Goal: Task Accomplishment & Management: Manage account settings

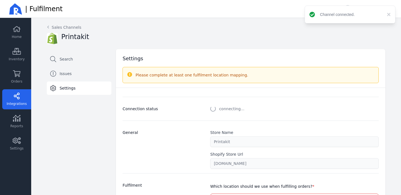
select select "paid_only"
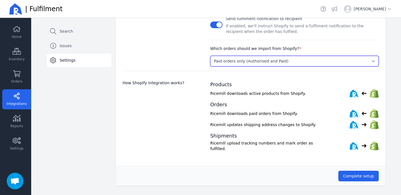
scroll to position [229, 0]
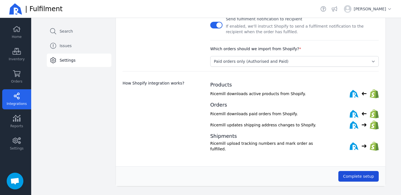
click at [372, 176] on span "Complete setup" at bounding box center [358, 176] width 31 height 6
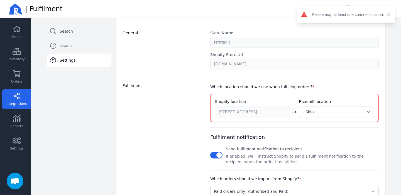
scroll to position [128, 0]
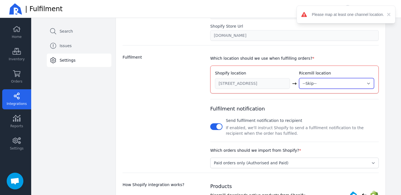
select select "1988"
click at [181, 71] on div "Fulfilment" at bounding box center [163, 111] width 81 height 114
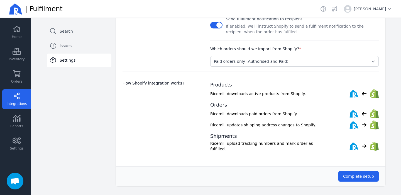
click at [379, 176] on button "Complete setup" at bounding box center [359, 176] width 40 height 11
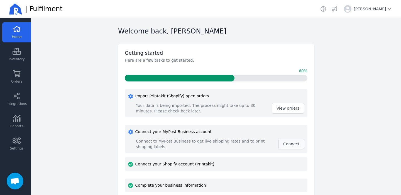
click at [293, 145] on span "Connect" at bounding box center [291, 144] width 16 height 4
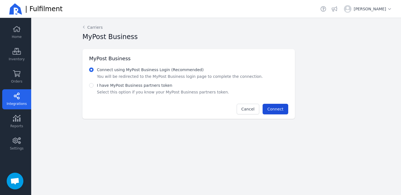
click at [281, 110] on span "Connect" at bounding box center [276, 109] width 16 height 4
click at [278, 108] on span "Connect" at bounding box center [276, 109] width 16 height 4
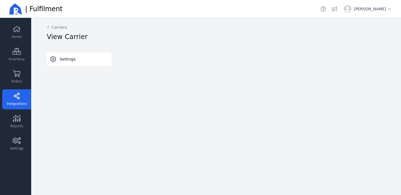
select select "THERMAL-LABEL-A6-1PP"
select select "SALE_OF_GOODS"
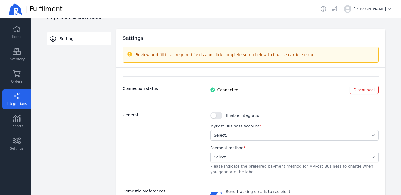
scroll to position [24, 0]
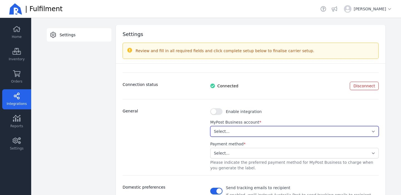
select select "8e91de6b3fe94f6cbd60fd0f7ffc89c7"
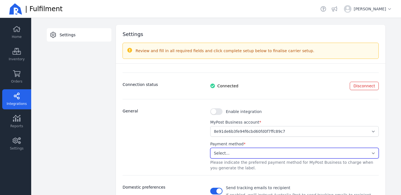
select select "STORED_PAYMENT"
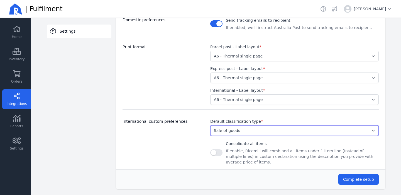
scroll to position [191, 0]
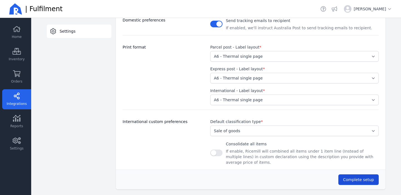
click at [344, 174] on button "Complete setup" at bounding box center [359, 179] width 40 height 11
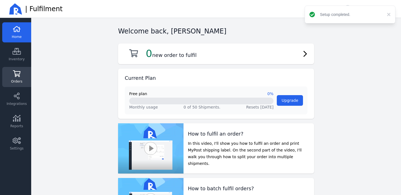
click at [16, 74] on icon at bounding box center [17, 73] width 8 height 7
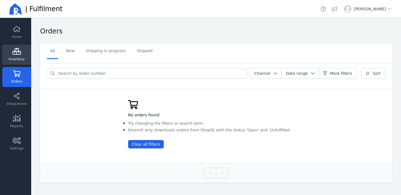
click at [16, 51] on icon at bounding box center [17, 51] width 8 height 7
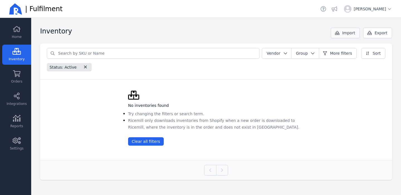
click at [350, 29] on button "Import" at bounding box center [345, 33] width 29 height 11
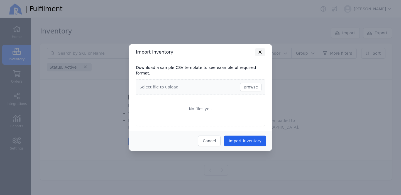
click at [257, 56] on button "button" at bounding box center [260, 52] width 10 height 8
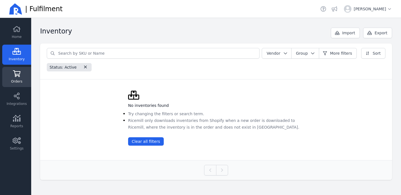
click at [24, 80] on link "Orders" at bounding box center [16, 77] width 29 height 20
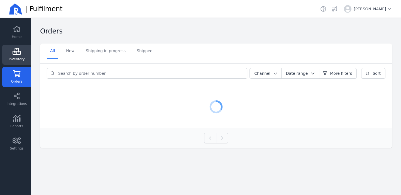
click at [23, 63] on link "Inventory" at bounding box center [16, 55] width 29 height 20
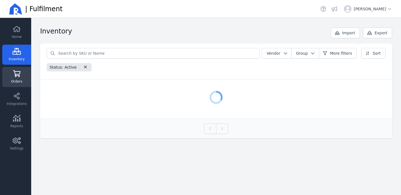
click at [20, 70] on icon at bounding box center [17, 73] width 8 height 7
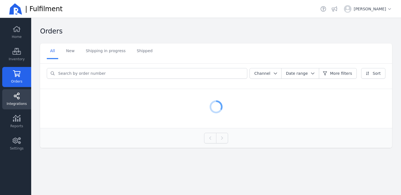
click at [20, 106] on link "Integrations" at bounding box center [16, 99] width 29 height 20
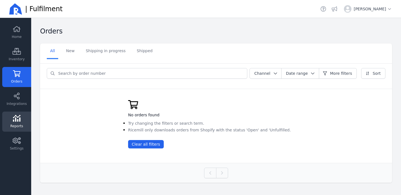
click at [20, 122] on link "Reports" at bounding box center [16, 121] width 29 height 20
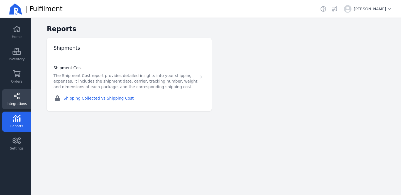
click at [20, 105] on span "Integrations" at bounding box center [17, 103] width 20 height 4
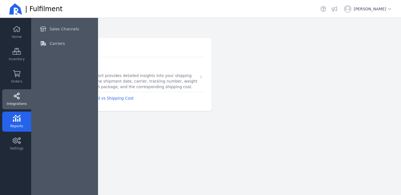
click at [42, 50] on div "Sales Channels Carriers" at bounding box center [64, 103] width 67 height 181
click at [43, 42] on icon at bounding box center [43, 43] width 6 height 5
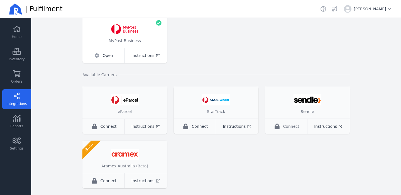
scroll to position [47, 0]
click at [113, 178] on span "Connect" at bounding box center [109, 181] width 16 height 6
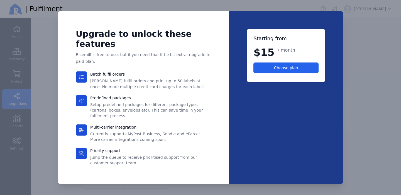
click at [357, 64] on div at bounding box center [200, 97] width 401 height 195
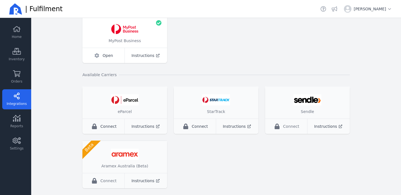
click at [274, 123] on div "Connect ​" at bounding box center [286, 126] width 43 height 15
click at [280, 128] on icon "button" at bounding box center [277, 126] width 5 height 6
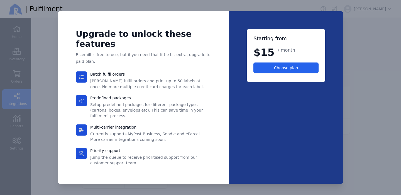
click at [352, 110] on div at bounding box center [200, 97] width 401 height 195
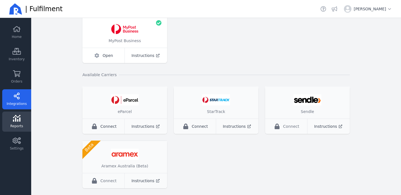
click at [4, 112] on link "Reports" at bounding box center [16, 121] width 29 height 20
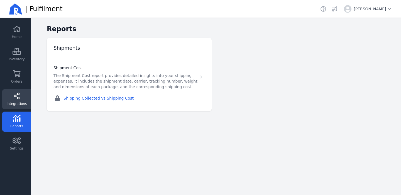
click at [14, 96] on icon at bounding box center [17, 96] width 8 height 7
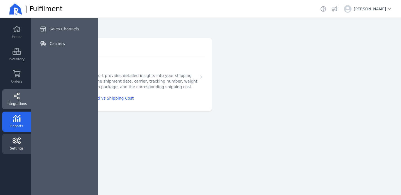
click at [17, 140] on icon at bounding box center [17, 140] width 8 height 7
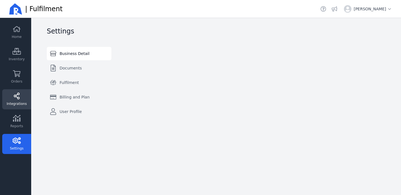
click at [12, 101] on link "Integrations" at bounding box center [16, 99] width 29 height 20
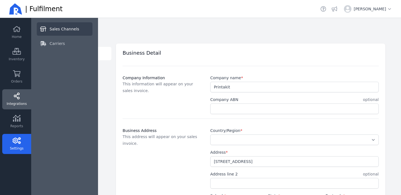
select select "AU"
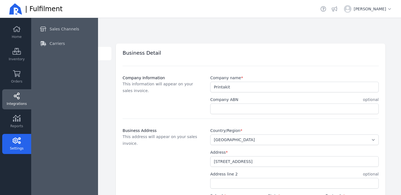
click at [154, 49] on div "Business Detail" at bounding box center [248, 52] width 261 height 10
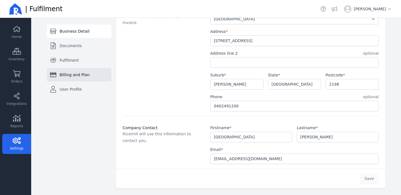
scroll to position [121, 0]
click at [80, 79] on link "Billing and Plan" at bounding box center [79, 74] width 65 height 13
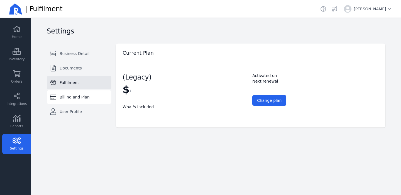
click at [86, 80] on link "Fulfilment" at bounding box center [79, 82] width 65 height 13
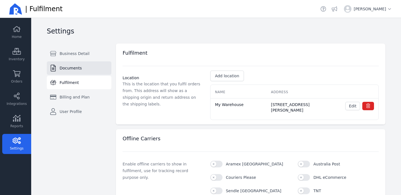
click at [88, 72] on link "Documents" at bounding box center [79, 67] width 65 height 13
select select "A4"
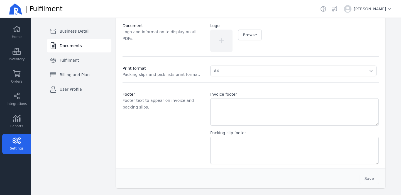
click at [83, 101] on div "Business Detail Documents Fulfilment Billing and Plan User Profile Switch tab B…" at bounding box center [76, 89] width 69 height 197
click at [82, 92] on link "User Profile" at bounding box center [79, 89] width 65 height 13
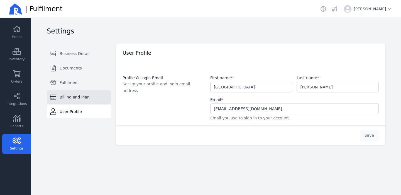
click at [77, 94] on span "Billing and Plan" at bounding box center [75, 97] width 30 height 6
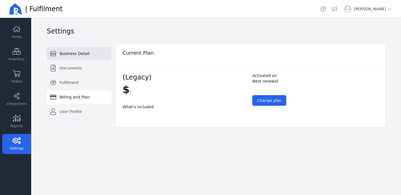
click at [77, 60] on link "Business Detail" at bounding box center [79, 53] width 65 height 13
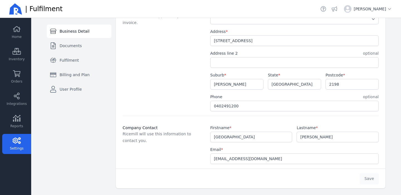
select select "AU"
click at [25, 94] on link "Integrations" at bounding box center [16, 99] width 29 height 20
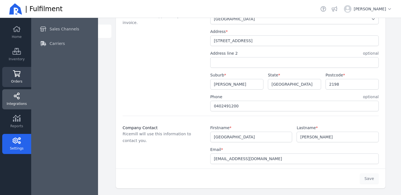
click at [26, 77] on link "Orders" at bounding box center [16, 77] width 29 height 20
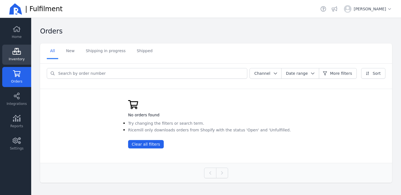
click at [21, 55] on link "Inventory" at bounding box center [16, 55] width 29 height 20
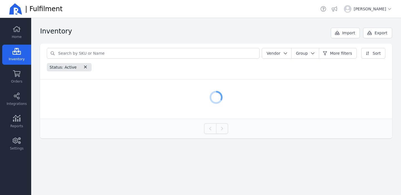
click at [21, 66] on div "Home Inventory Orders Integrations Reports Settings" at bounding box center [15, 107] width 31 height 170
click at [20, 67] on div "Home Inventory Orders Integrations Reports Settings" at bounding box center [15, 107] width 31 height 170
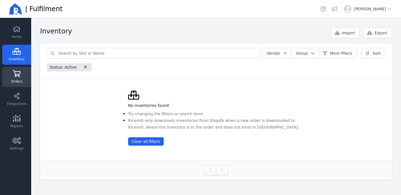
click at [20, 74] on icon at bounding box center [17, 73] width 8 height 7
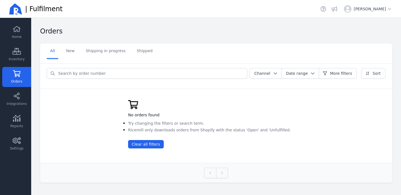
click at [79, 59] on div "All New Shipping in progress Shipped" at bounding box center [216, 53] width 352 height 20
click at [74, 49] on link "New" at bounding box center [70, 51] width 15 height 16
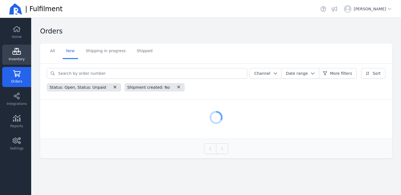
click at [18, 53] on icon at bounding box center [17, 51] width 8 height 7
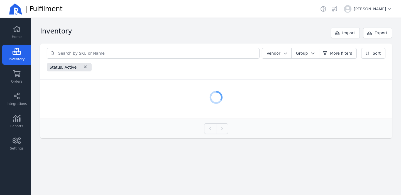
click at [18, 43] on div "Home Inventory Orders Integrations Reports Settings" at bounding box center [15, 107] width 31 height 170
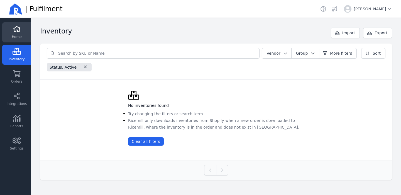
click at [18, 39] on span "Home" at bounding box center [17, 37] width 10 height 4
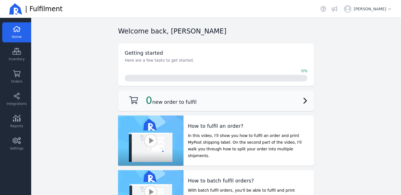
click at [173, 107] on div "0 new order to fulfil" at bounding box center [216, 100] width 196 height 21
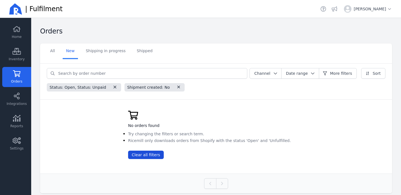
click at [155, 154] on span "Clear all filters" at bounding box center [146, 154] width 28 height 4
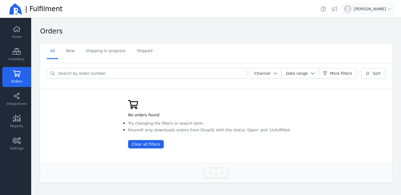
click at [369, 11] on span "Open user menu for Lucca Tuckey" at bounding box center [373, 9] width 38 height 6
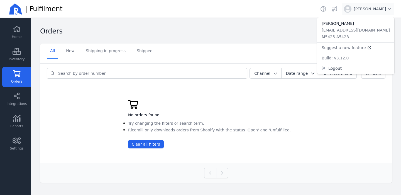
click at [370, 10] on span "Open user menu for Lucca Tuckey" at bounding box center [373, 9] width 38 height 6
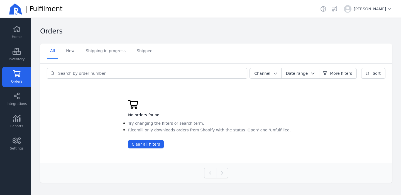
click at [256, 1] on div "Open sidebar | Fulfilment Helpdesk View announcements 0 Open user menu for Lucc…" at bounding box center [216, 9] width 370 height 18
